Goal: Information Seeking & Learning: Learn about a topic

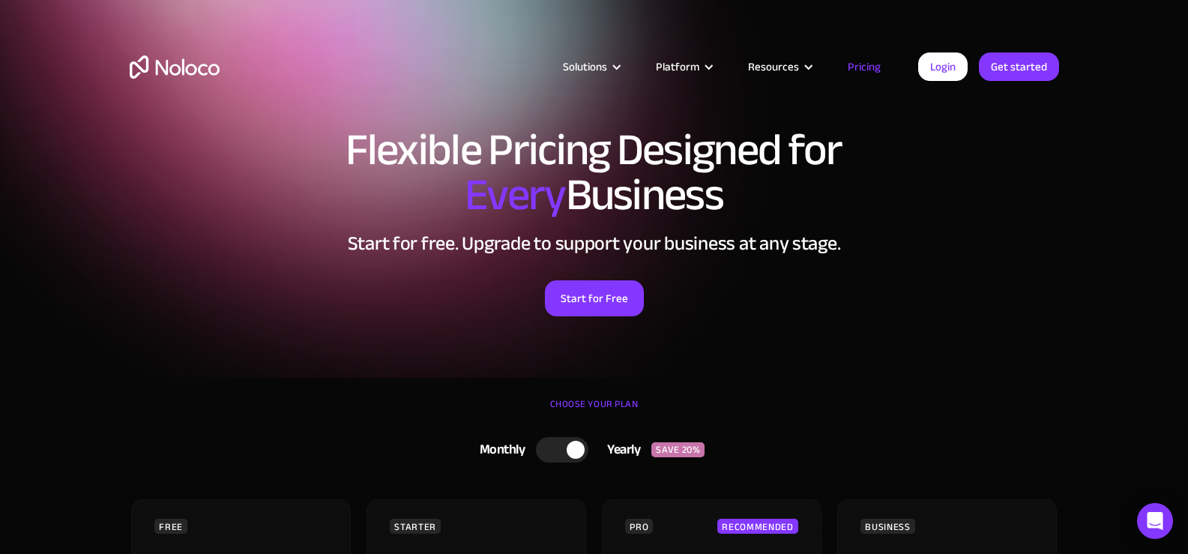
click at [978, 193] on h1 "Flexible Pricing Designed for Every Business" at bounding box center [595, 172] width 930 height 90
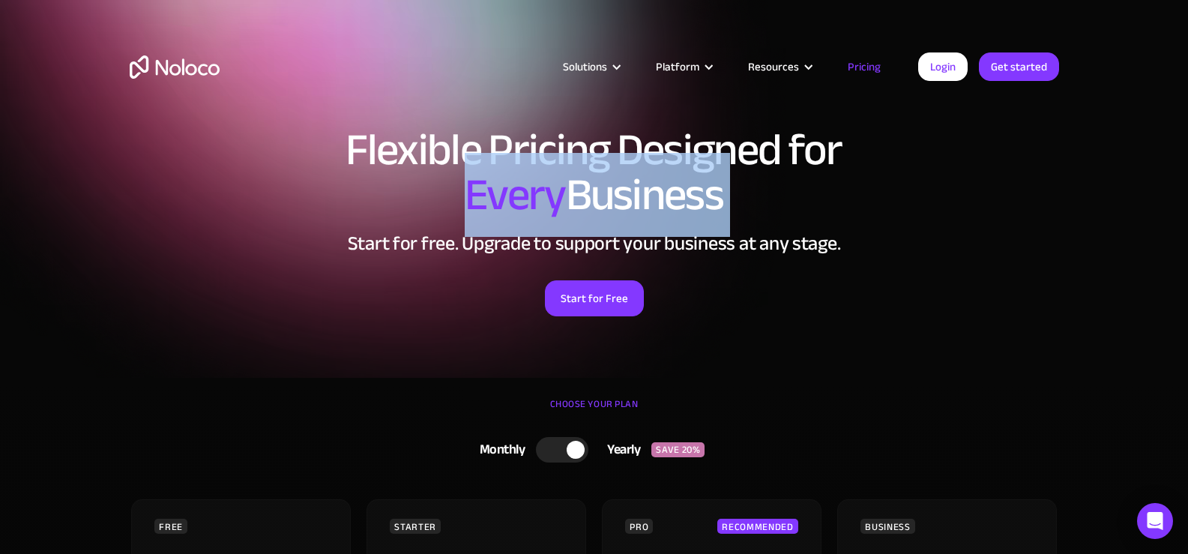
click at [978, 193] on h1 "Flexible Pricing Designed for Every Business" at bounding box center [595, 172] width 930 height 90
click at [977, 193] on h1 "Flexible Pricing Designed for Every Business" at bounding box center [595, 172] width 930 height 90
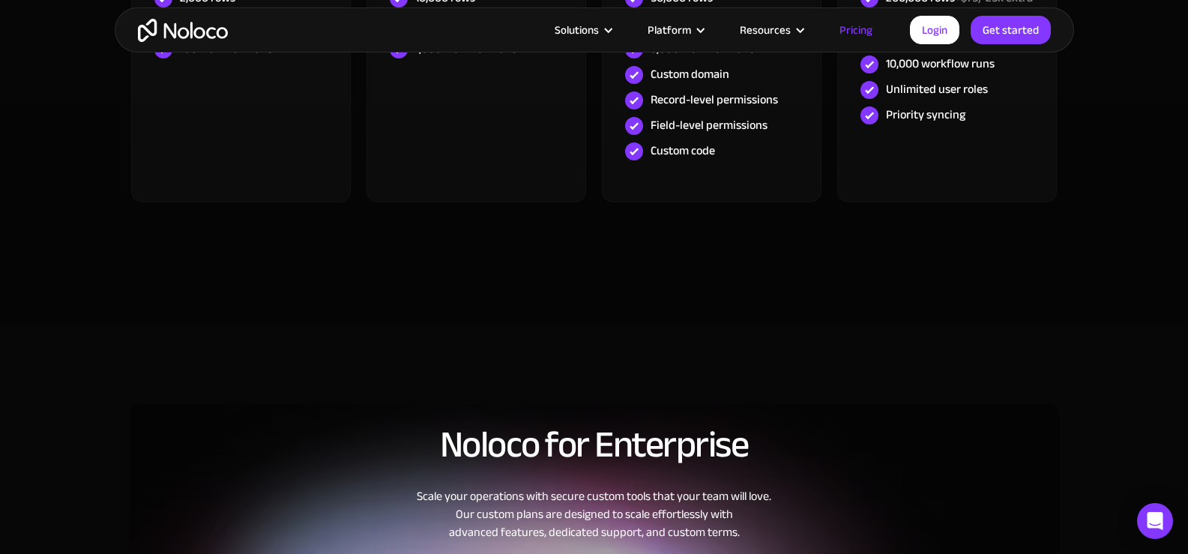
scroll to position [1049, 0]
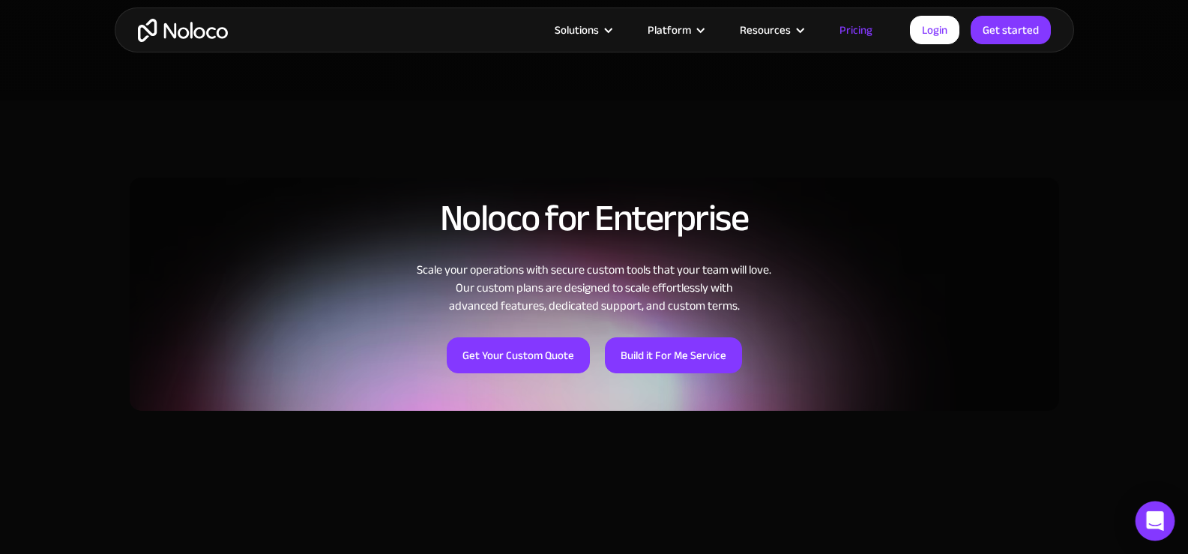
click at [1158, 521] on icon "Open Intercom Messenger" at bounding box center [1154, 520] width 17 height 19
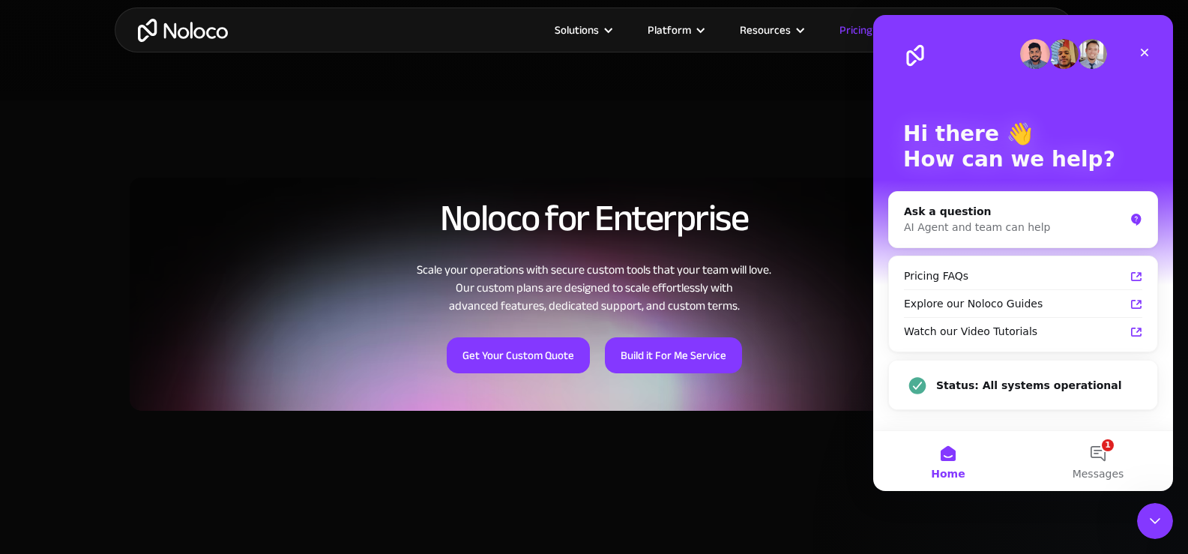
scroll to position [0, 0]
click at [1145, 49] on icon "Close" at bounding box center [1145, 52] width 12 height 12
